Goal: Find contact information: Find contact information

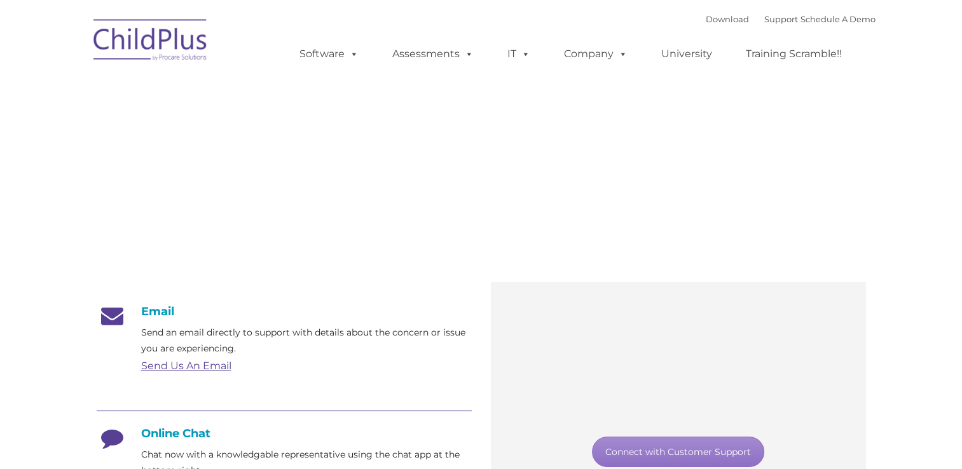
type input ""
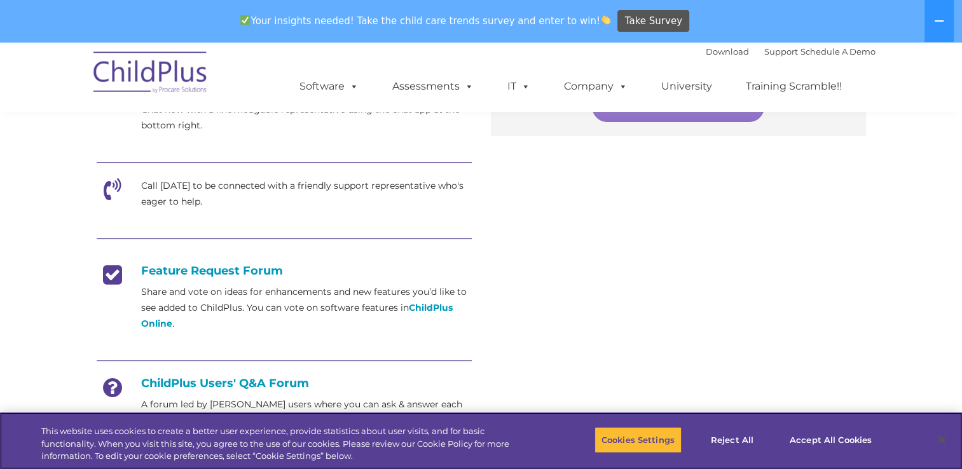
scroll to position [382, 0]
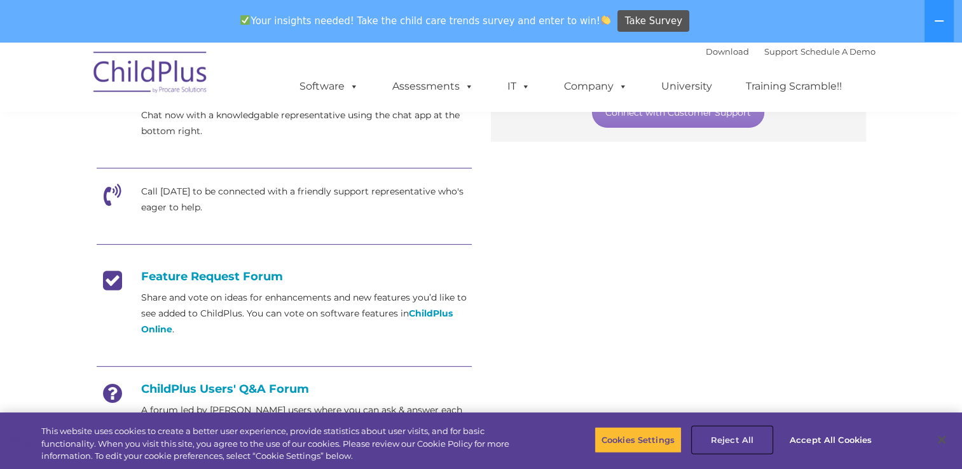
drag, startPoint x: 737, startPoint y: 446, endPoint x: 715, endPoint y: 443, distance: 21.8
click at [715, 443] on button "Reject All" at bounding box center [733, 440] width 80 height 27
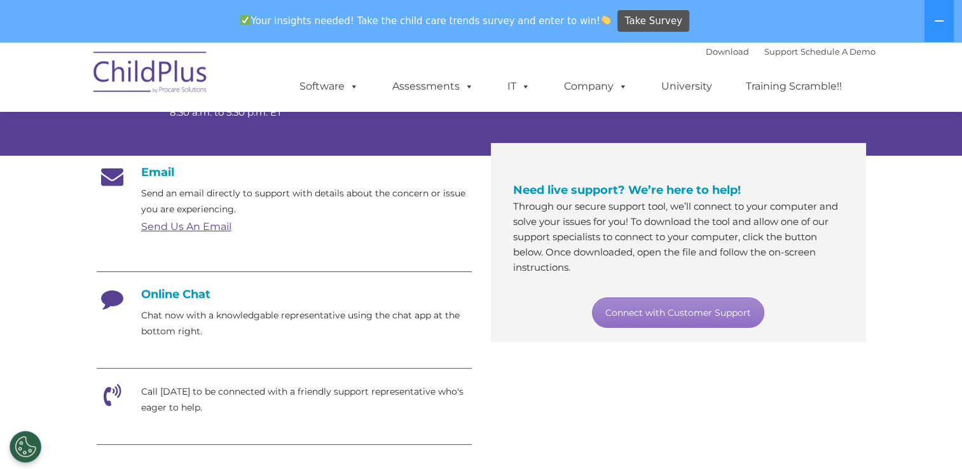
scroll to position [178, 0]
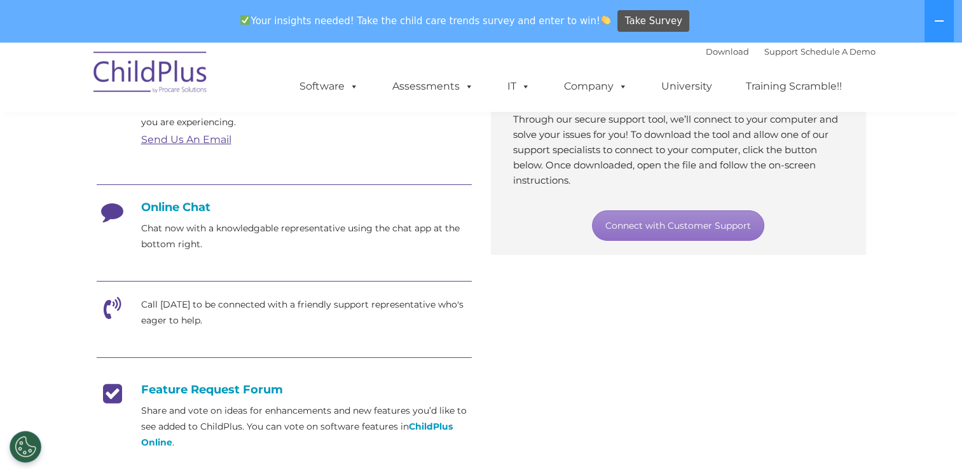
scroll to position [204, 0]
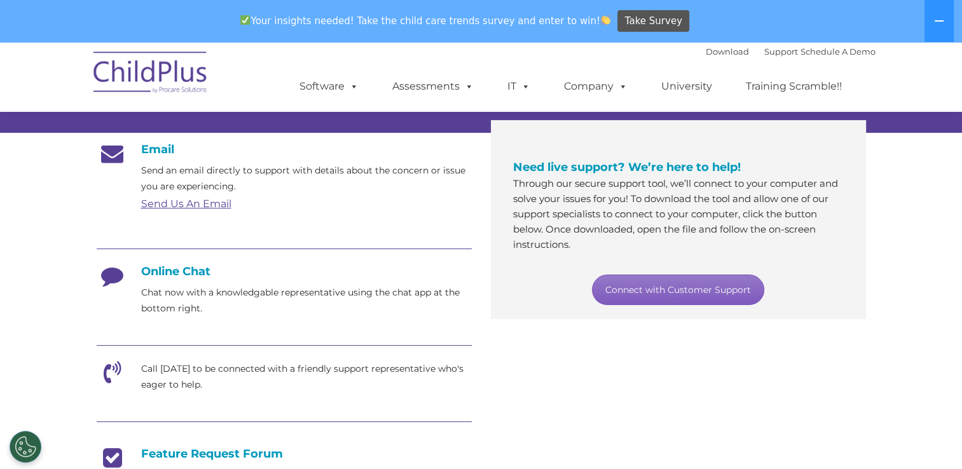
click at [701, 287] on link "Connect with Customer Support" at bounding box center [678, 290] width 172 height 31
click at [862, 302] on div "Need live support? We’re here to help! Through our secure support tool, we’ll c…" at bounding box center [678, 219] width 375 height 199
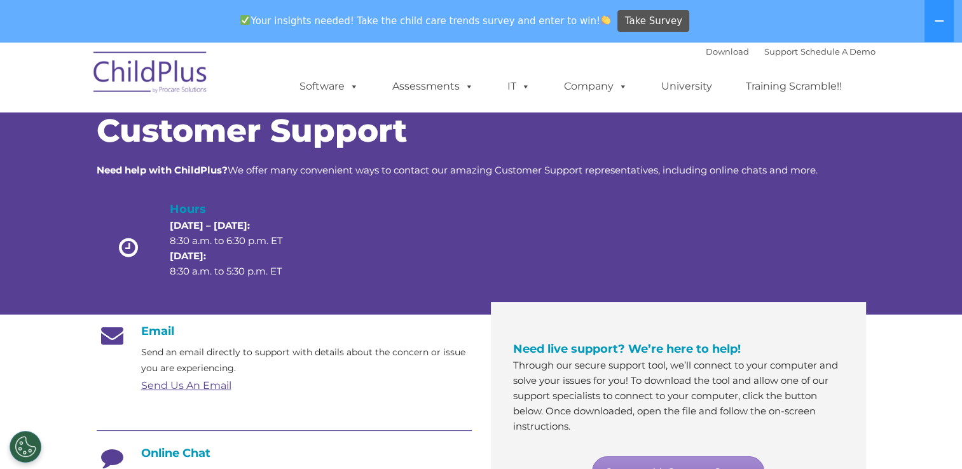
scroll to position [0, 0]
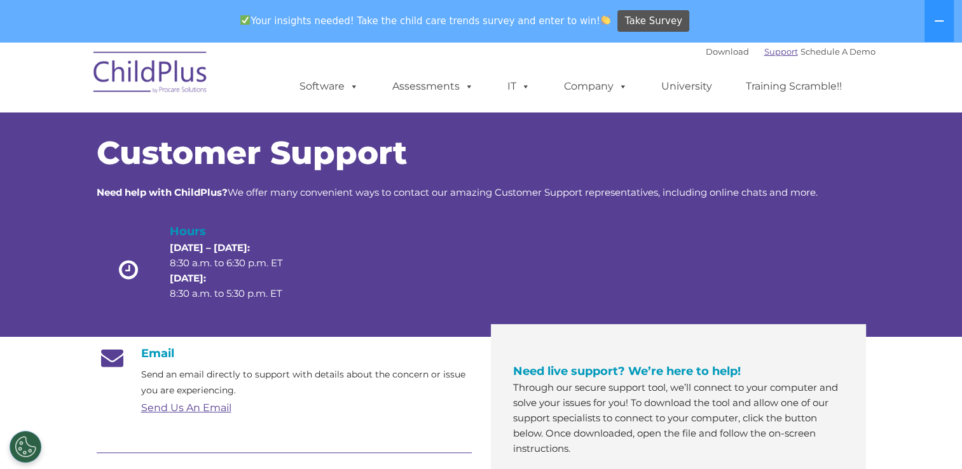
click at [765, 50] on link "Support" at bounding box center [782, 51] width 34 height 10
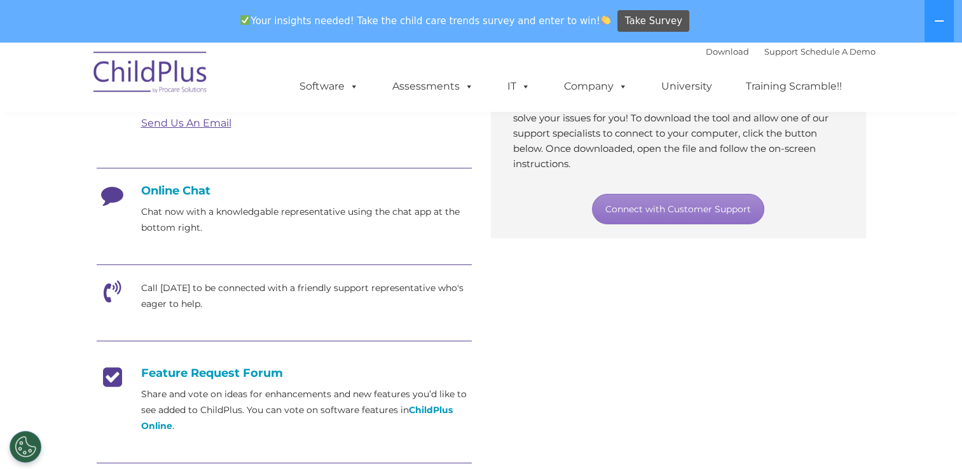
scroll to position [286, 0]
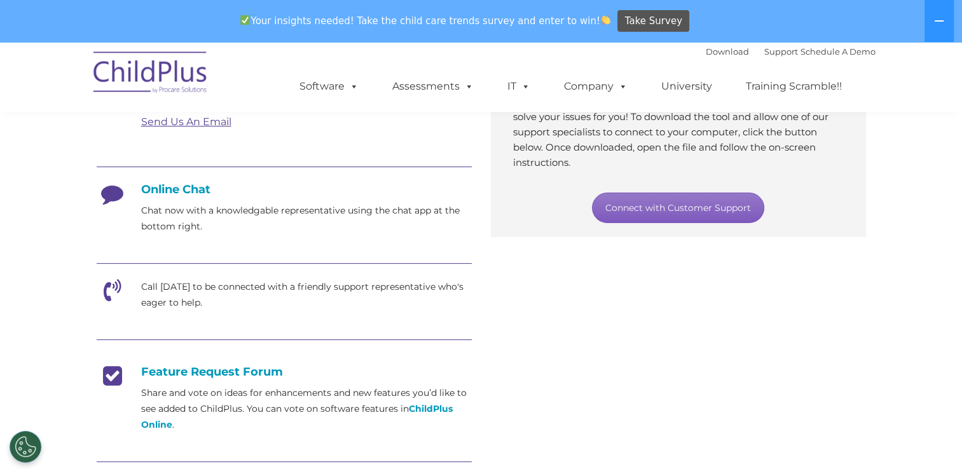
click at [728, 206] on link "Connect with Customer Support" at bounding box center [678, 208] width 172 height 31
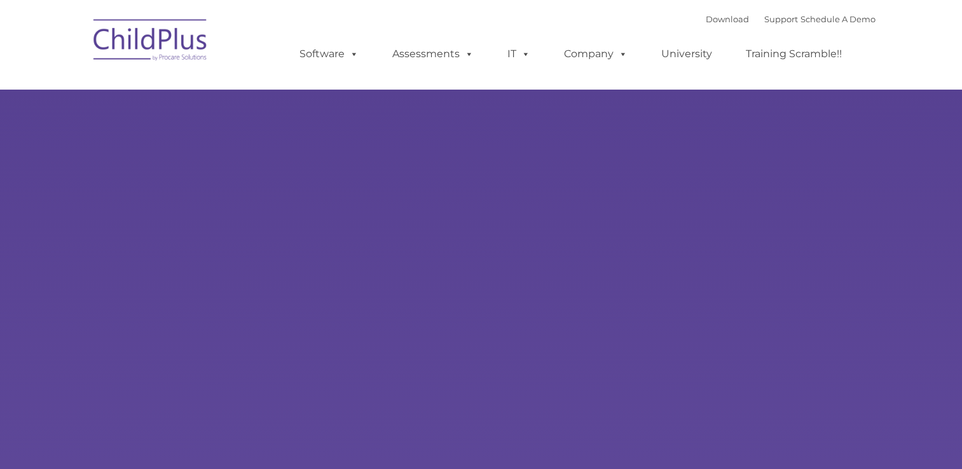
type input ""
select select "MEDIUM"
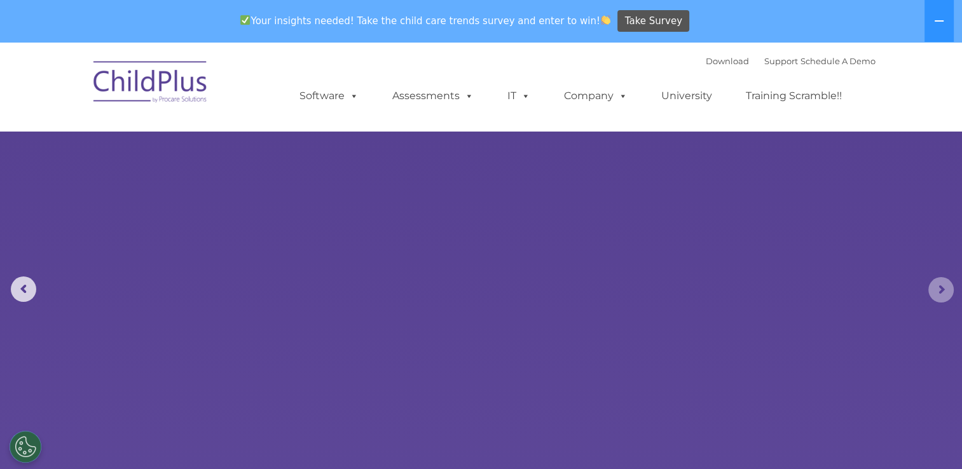
click at [942, 290] on rs-arrow at bounding box center [941, 289] width 25 height 25
click at [943, 292] on rs-arrow at bounding box center [941, 289] width 25 height 25
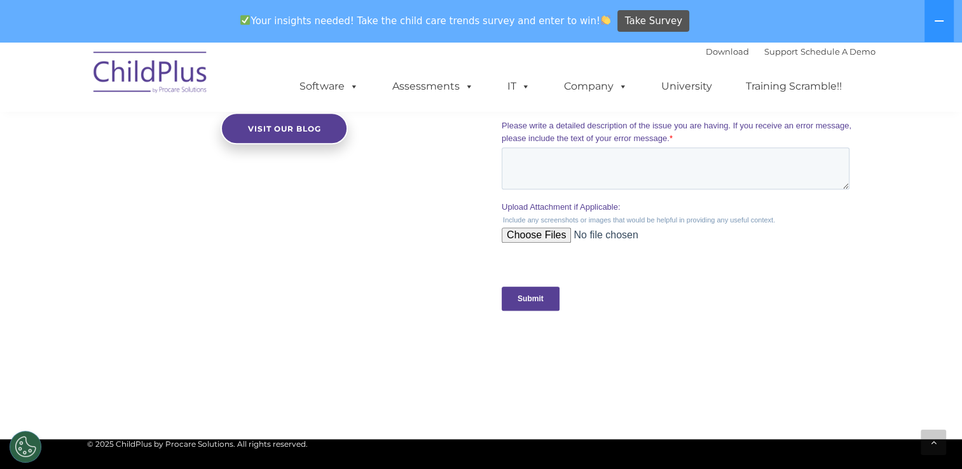
scroll to position [1252, 0]
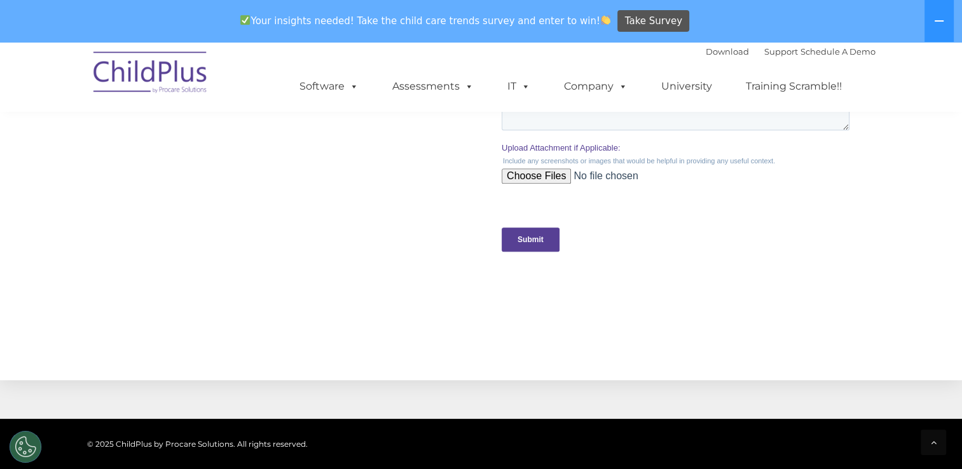
click at [932, 462] on div "© 2025 ChildPlus by Procare Solutions. All rights reserved." at bounding box center [481, 444] width 962 height 50
click at [932, 447] on icon at bounding box center [934, 442] width 6 height 9
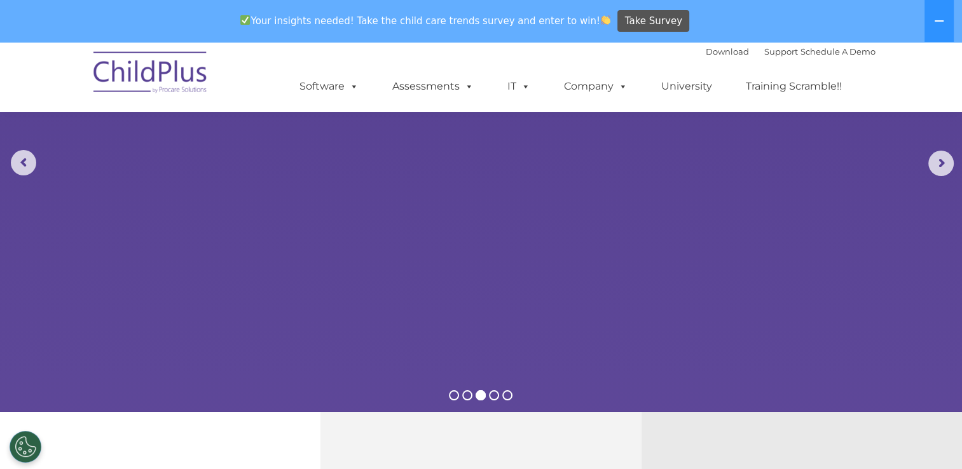
scroll to position [0, 0]
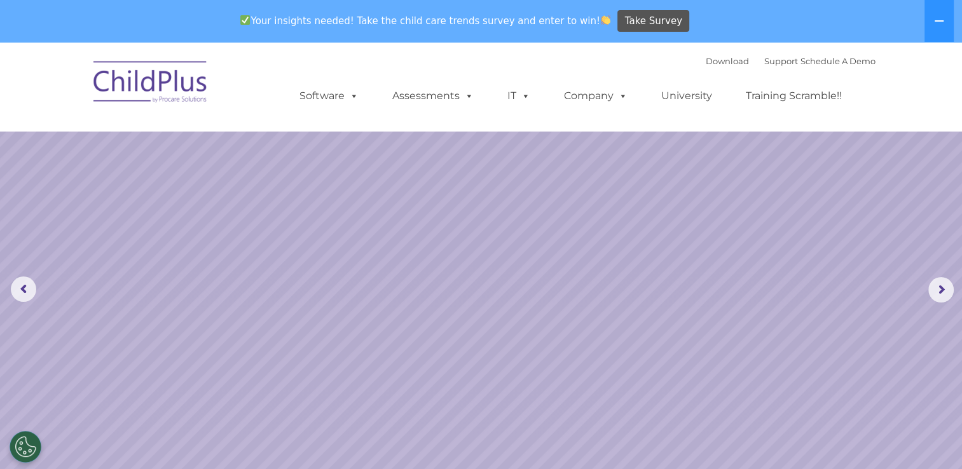
click at [754, 55] on div "Download Support | Schedule A Demo " at bounding box center [791, 61] width 170 height 19
click at [765, 60] on link "Support" at bounding box center [782, 61] width 34 height 10
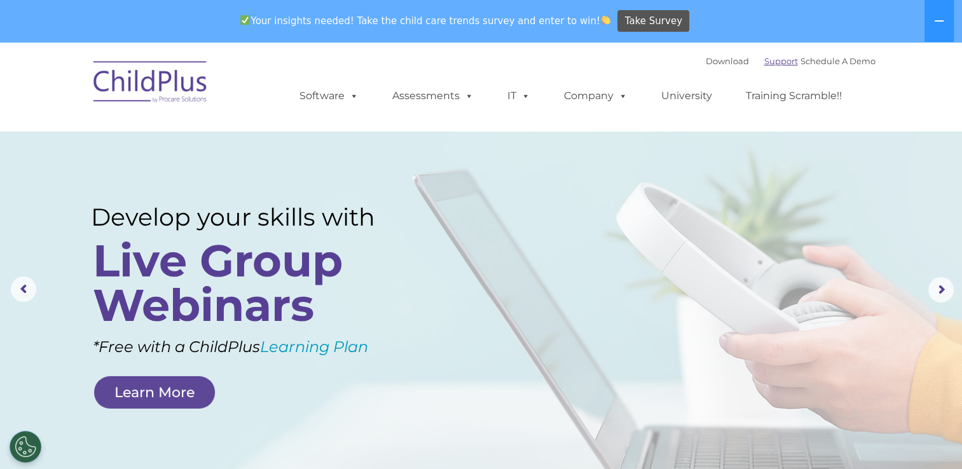
click at [765, 60] on link "Support" at bounding box center [782, 61] width 34 height 10
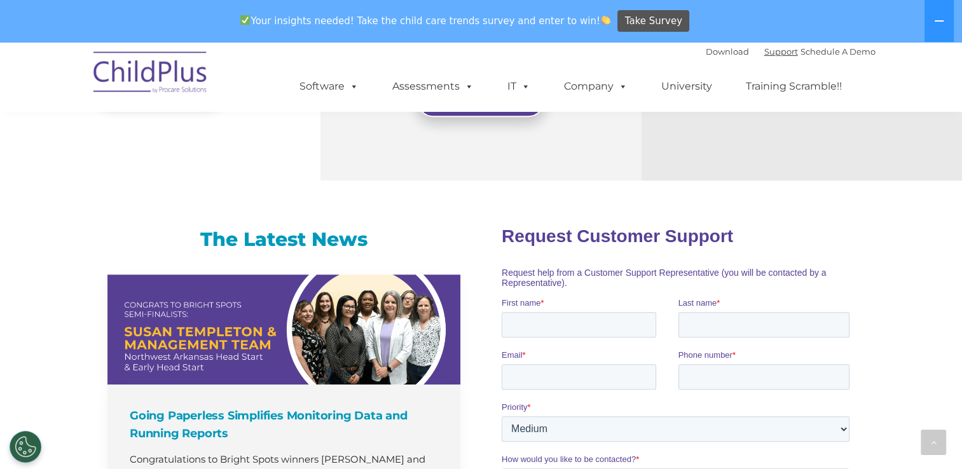
scroll to position [689, 0]
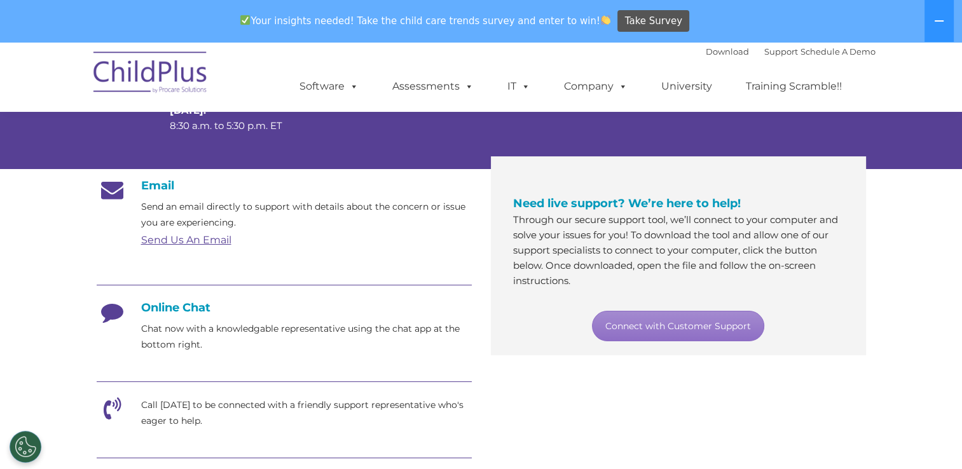
scroll to position [188, 0]
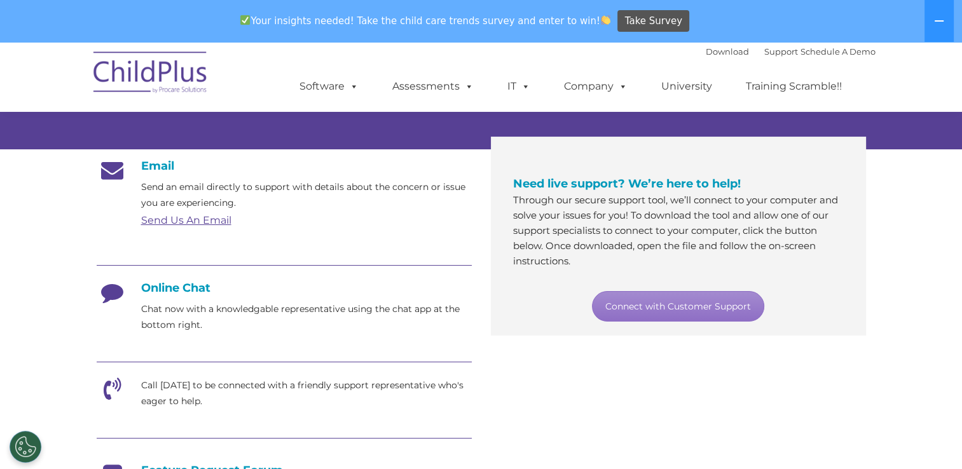
drag, startPoint x: 212, startPoint y: 223, endPoint x: 173, endPoint y: 225, distance: 38.9
click at [173, 225] on link "Send Us An Email" at bounding box center [186, 220] width 90 height 12
click at [170, 218] on link "Send Us An Email" at bounding box center [186, 220] width 90 height 12
click at [160, 219] on link "Send Us An Email" at bounding box center [186, 220] width 90 height 12
